Goal: Task Accomplishment & Management: Complete application form

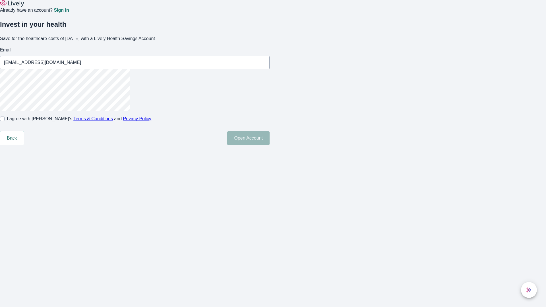
click at [5, 121] on input "I agree with Lively’s Terms & Conditions and Privacy Policy" at bounding box center [2, 119] width 5 height 5
checkbox input "true"
click at [270, 145] on button "Open Account" at bounding box center [248, 138] width 42 height 14
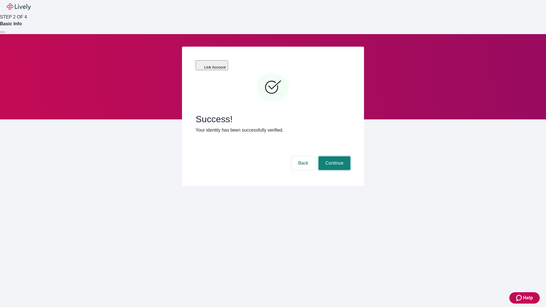
click at [333, 156] on button "Continue" at bounding box center [334, 163] width 32 height 14
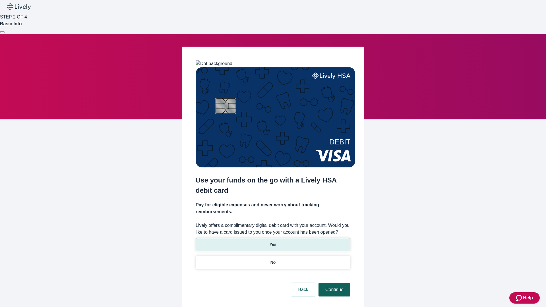
click at [273, 242] on p "Yes" at bounding box center [273, 245] width 7 height 6
click at [333, 283] on button "Continue" at bounding box center [334, 290] width 32 height 14
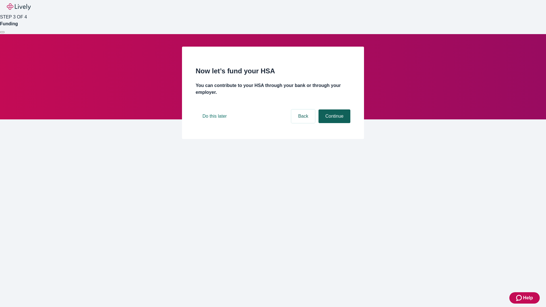
click at [333, 123] on button "Continue" at bounding box center [334, 116] width 32 height 14
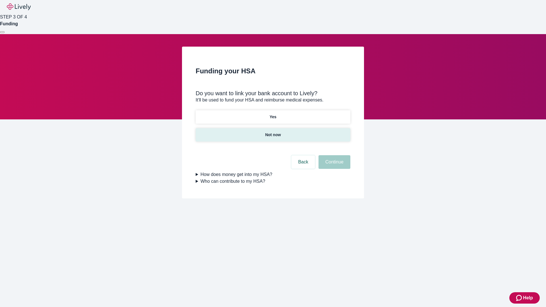
click at [273, 132] on p "Not now" at bounding box center [273, 135] width 16 height 6
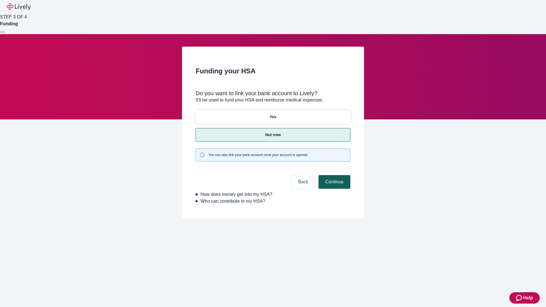
click at [333, 175] on button "Continue" at bounding box center [334, 182] width 32 height 14
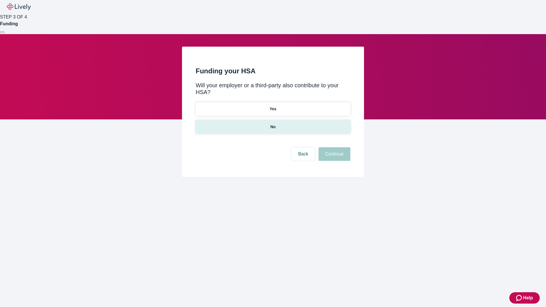
click at [273, 124] on p "No" at bounding box center [272, 127] width 5 height 6
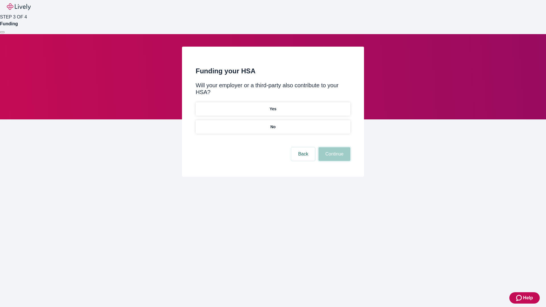
click at [333, 147] on button "Continue" at bounding box center [334, 154] width 32 height 14
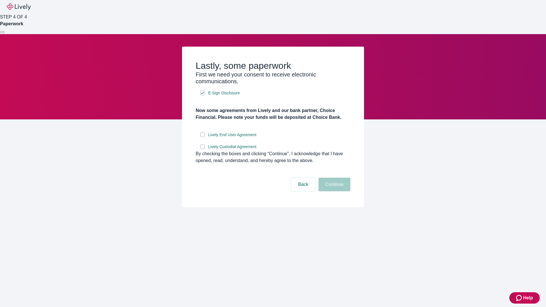
click at [202, 137] on input "Lively End User Agreement" at bounding box center [202, 134] width 5 height 5
checkbox input "true"
click at [202, 149] on input "Lively Custodial Agreement" at bounding box center [202, 146] width 5 height 5
checkbox input "true"
click at [333, 191] on button "Continue" at bounding box center [334, 185] width 32 height 14
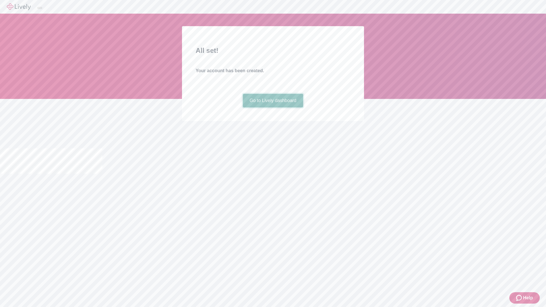
click at [273, 107] on link "Go to Lively dashboard" at bounding box center [273, 101] width 61 height 14
